Goal: Check status: Check status

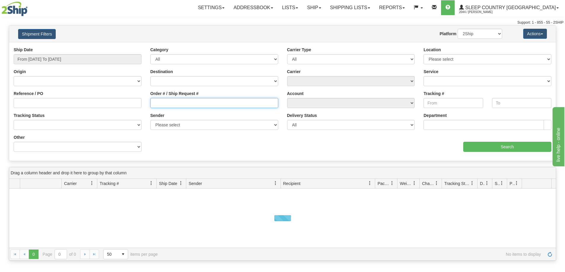
click at [160, 100] on input "Order # / Ship Request #" at bounding box center [214, 103] width 128 height 10
paste input "1060592"
type input "1060592"
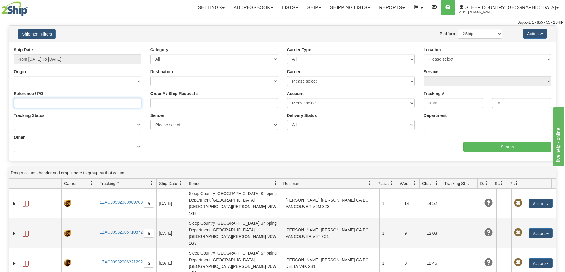
click at [105, 100] on input "Reference / PO" at bounding box center [78, 103] width 128 height 10
paste input "1060592"
type input "1060592"
click at [91, 59] on input "From 10/09/2025 To 10/10/2025" at bounding box center [78, 59] width 128 height 10
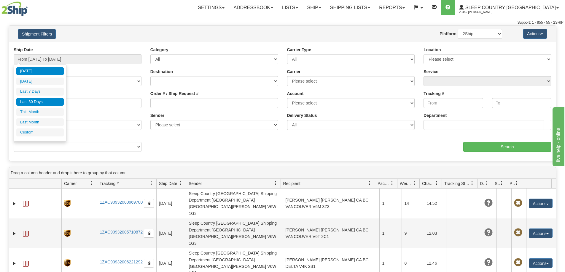
click at [35, 98] on li "Last 30 Days" at bounding box center [39, 102] width 47 height 8
type input "From [DATE] To [DATE]"
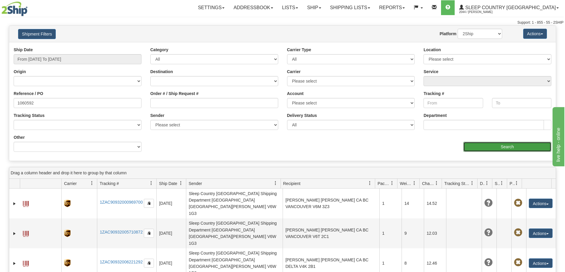
click at [508, 144] on input "Search" at bounding box center [507, 147] width 88 height 10
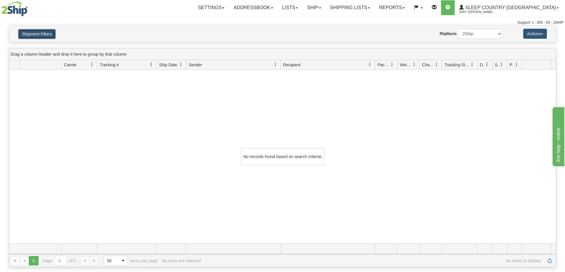
click at [43, 33] on button "Shipment Filters" at bounding box center [37, 34] width 38 height 10
